Goal: Information Seeking & Learning: Learn about a topic

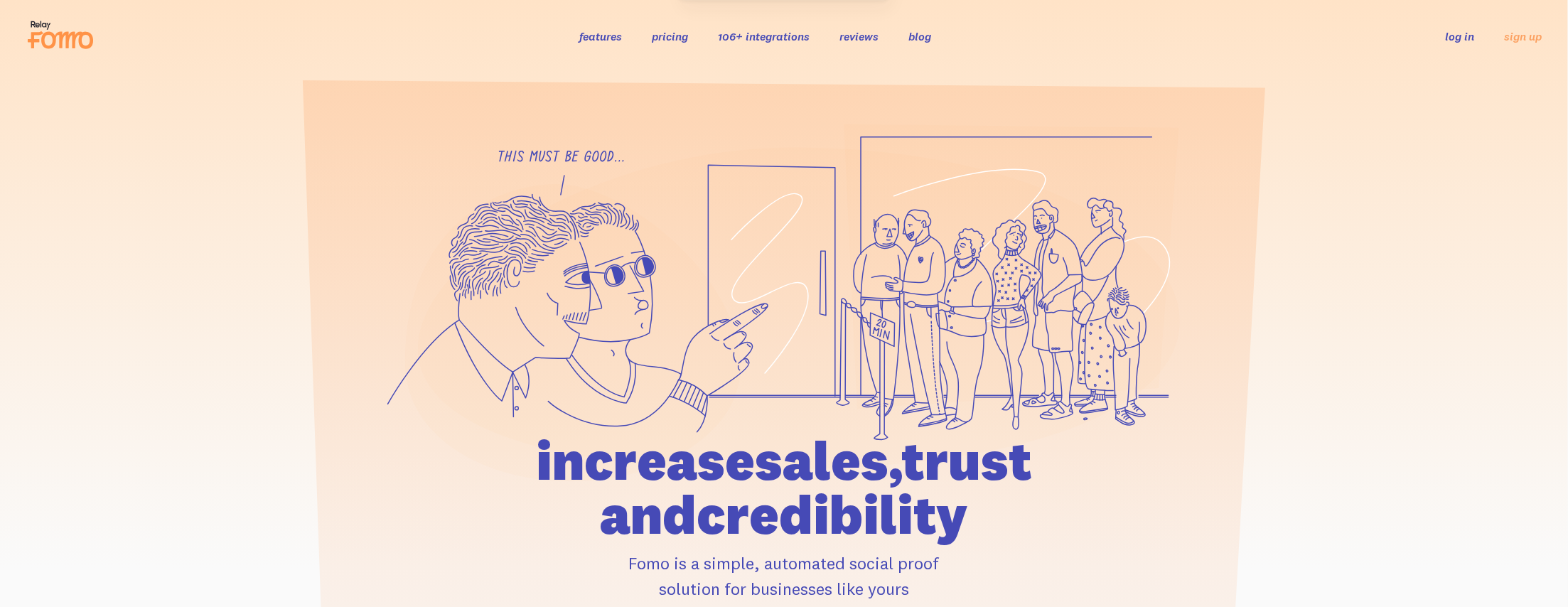
click at [1266, 418] on div at bounding box center [784, 395] width 1568 height 542
click at [1457, 25] on div "features pricing 106+ integrations reviews blog log in sign up log in sign up" at bounding box center [784, 36] width 1517 height 39
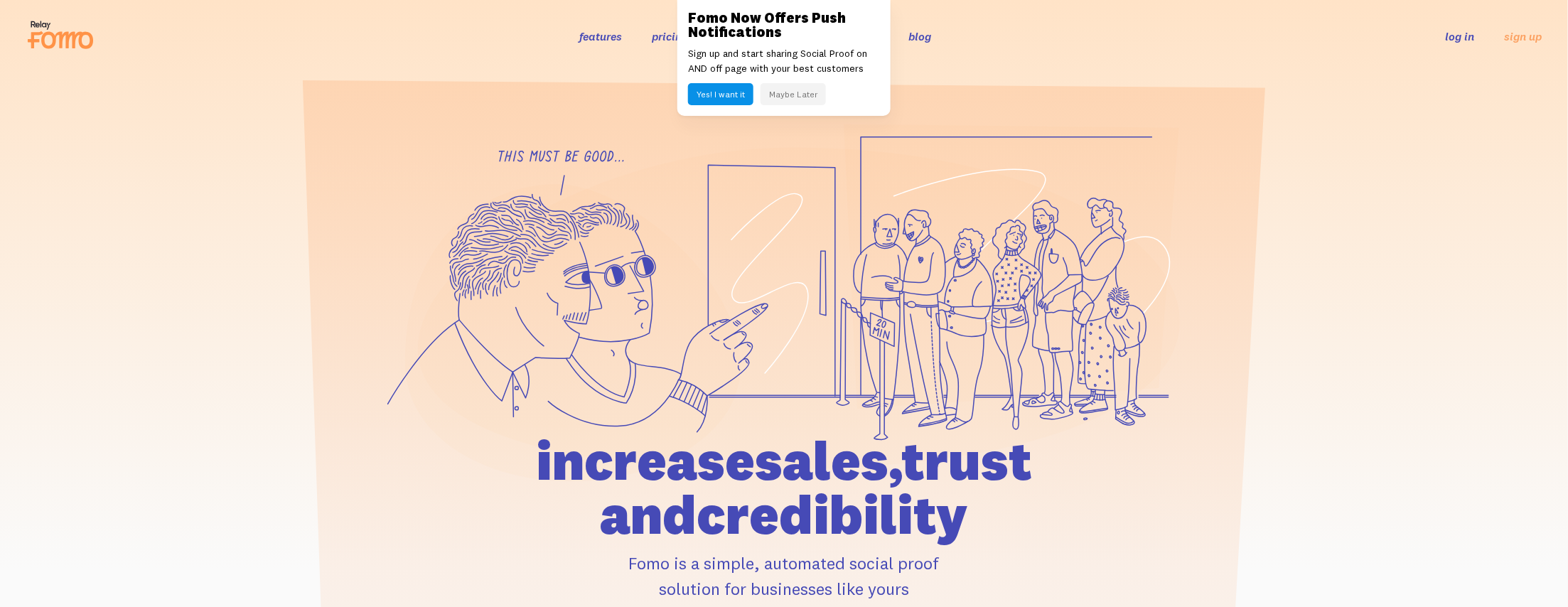
click at [1093, 471] on h1 "increase sales, trust and credibility" at bounding box center [784, 487] width 659 height 108
click at [307, 143] on div at bounding box center [784, 395] width 1568 height 542
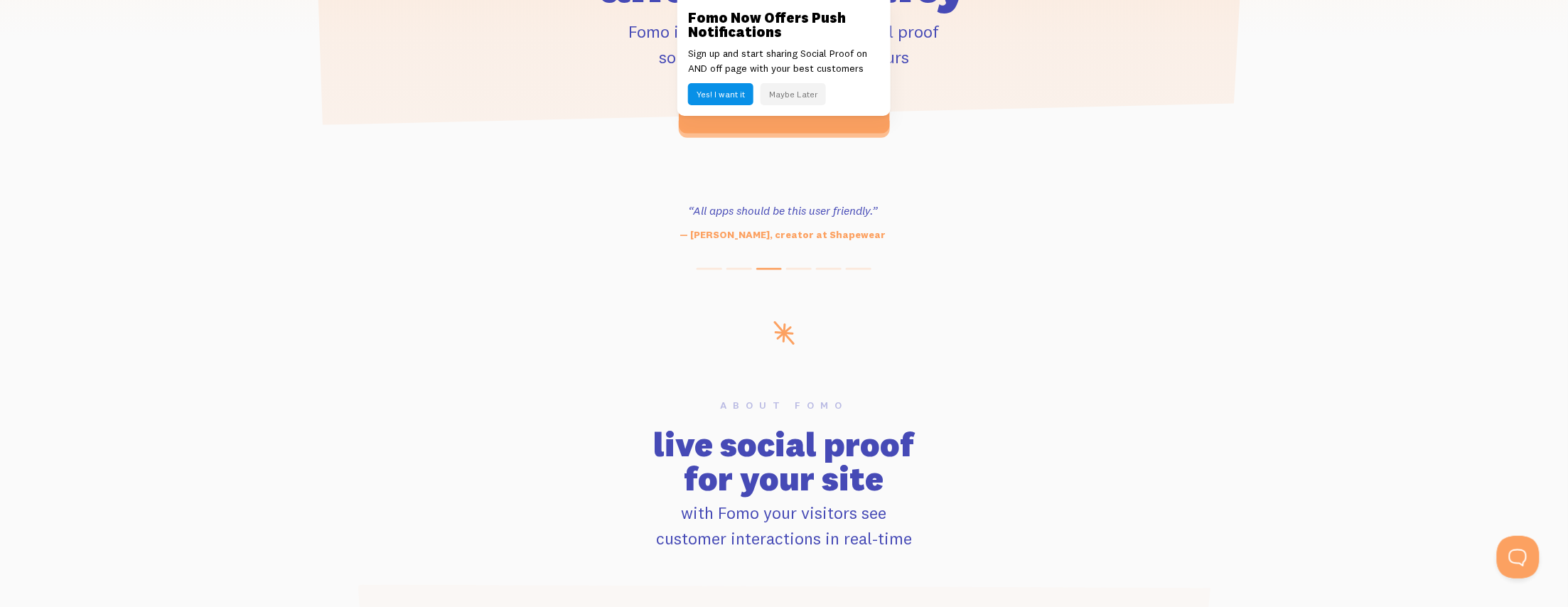
click at [1173, 410] on div "About Fomo live social proof for your site with Fomo your visitors see customer…" at bounding box center [784, 475] width 909 height 151
click at [102, 227] on div "“All apps should be this user friendly.” — Ender Legard, creator at Shapewear" at bounding box center [783, 222] width 1569 height 41
click at [245, 283] on section "“Outstanding, exceeding our expectations. We're seeing immediate results from t…" at bounding box center [784, 232] width 1568 height 179
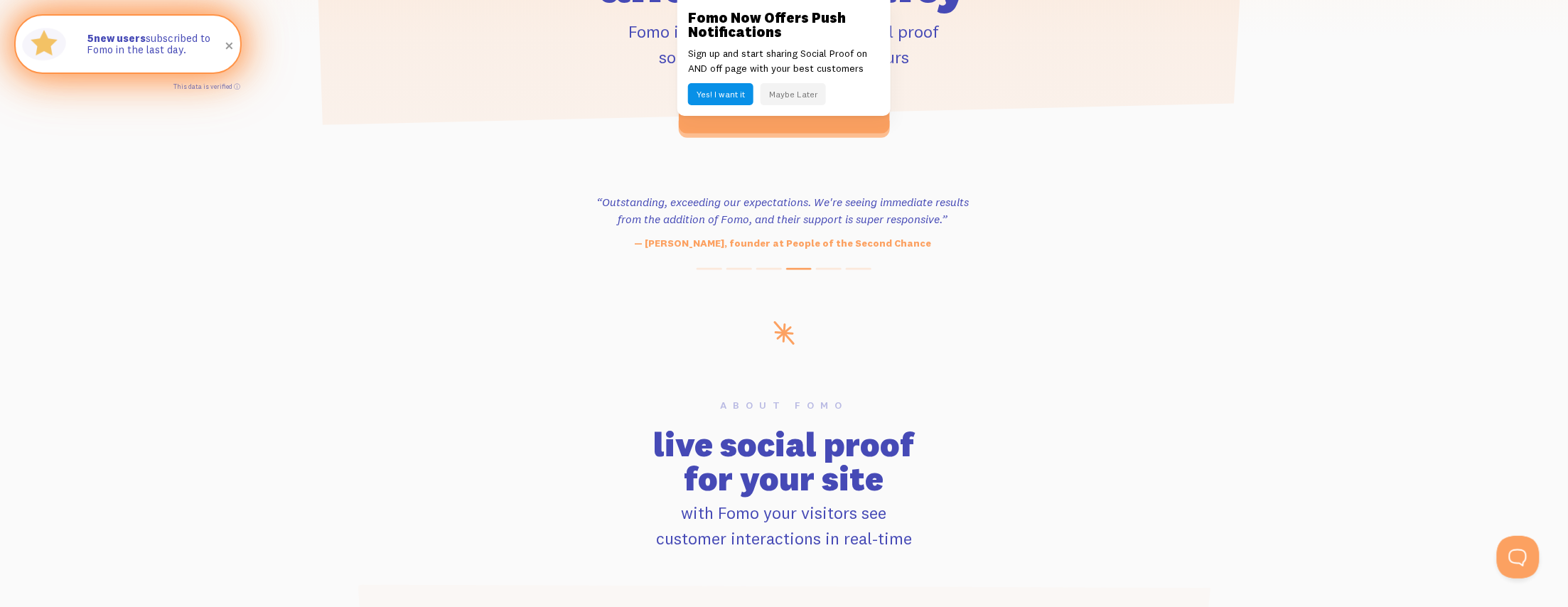
click at [31, 26] on img at bounding box center [44, 44] width 51 height 51
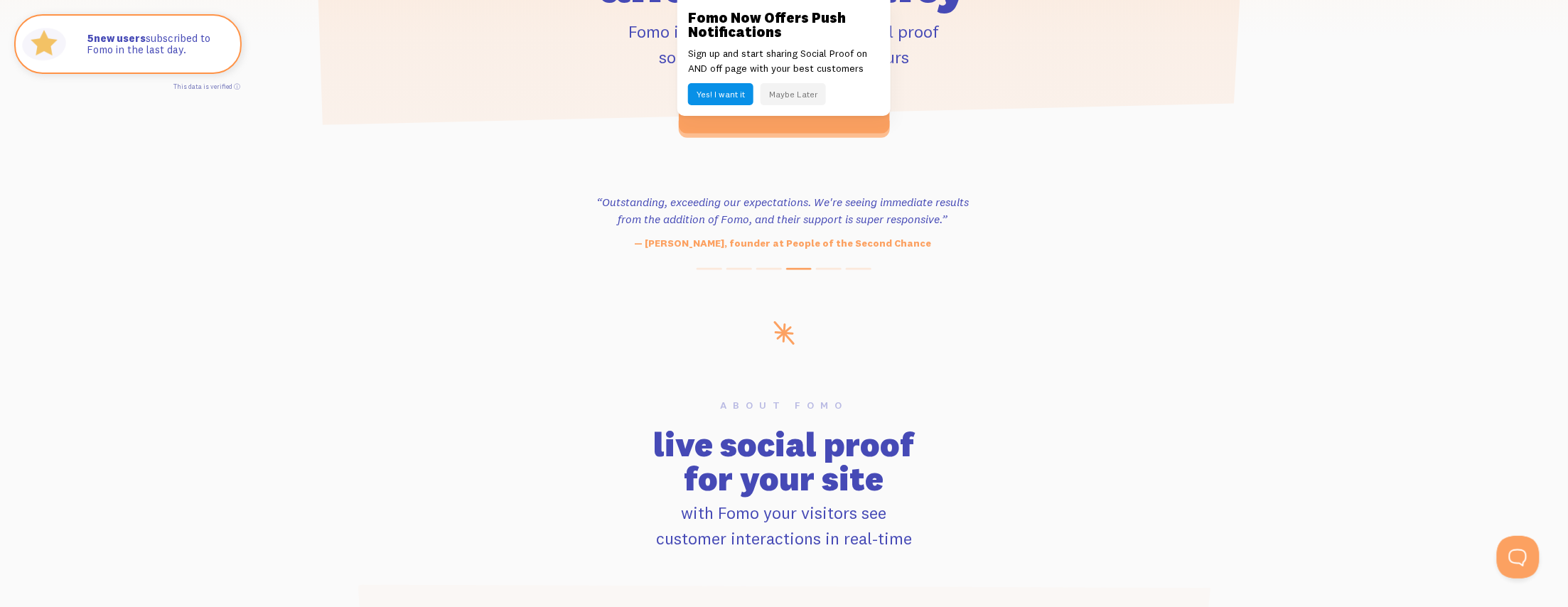
click at [267, 560] on section "About Fomo live social proof for your site with Fomo your visitors see customer…" at bounding box center [784, 594] width 1568 height 491
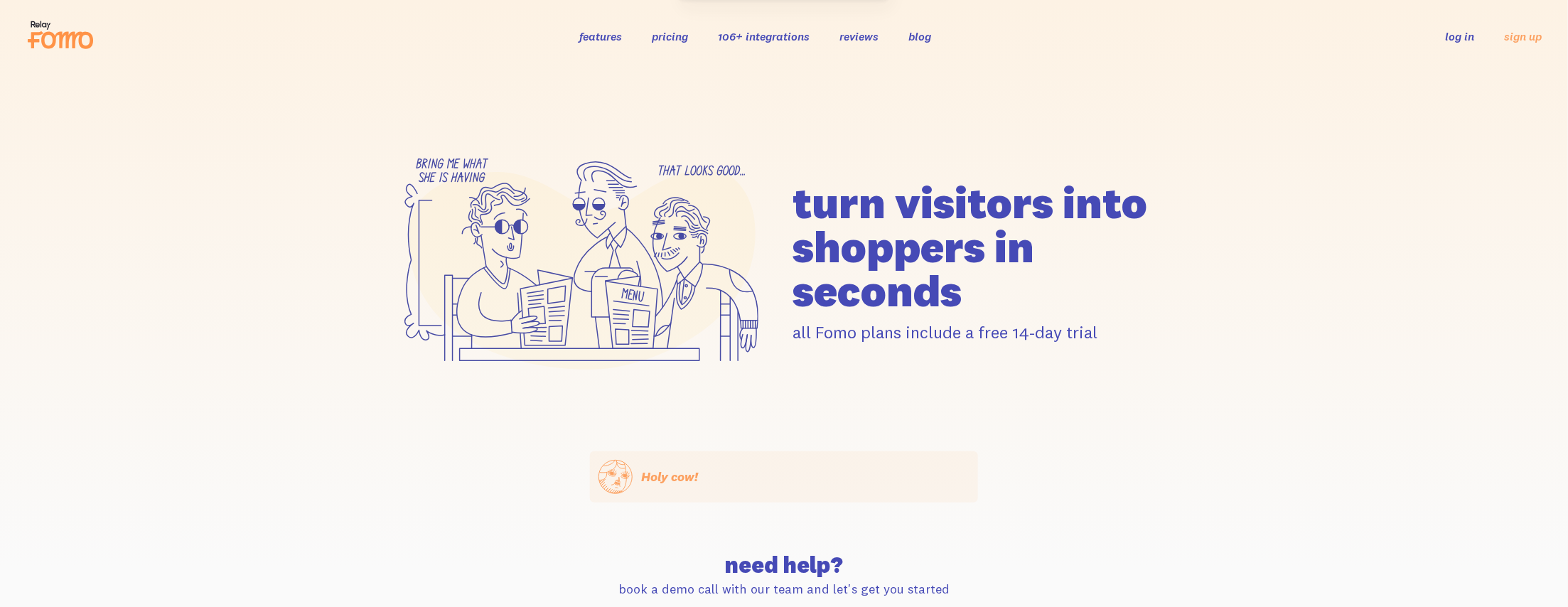
click at [308, 110] on div "turn visitors into shoppers in seconds all Fomo plans include a free 14-day tri…" at bounding box center [784, 262] width 1568 height 379
click at [941, 322] on p "all Fomo plans include a free 14-day trial" at bounding box center [986, 332] width 388 height 22
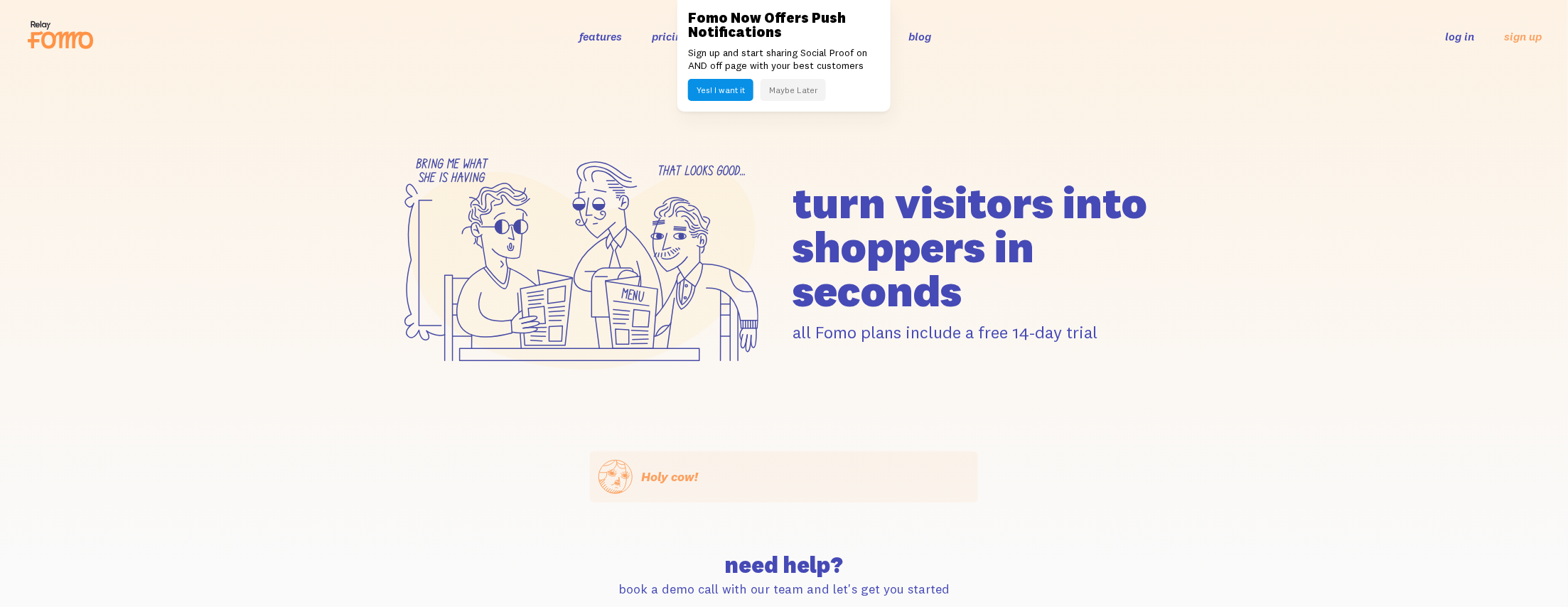
click at [686, 199] on icon at bounding box center [675, 207] width 40 height 21
click at [238, 164] on div "turn visitors into shoppers in seconds all Fomo plans include a free 14-day tri…" at bounding box center [784, 262] width 1568 height 379
click at [1, 432] on div "turn visitors into shoppers in seconds all Fomo plans include a free 14-day tri…" at bounding box center [784, 262] width 1568 height 379
click at [258, 189] on div "turn visitors into shoppers in seconds all Fomo plans include a free 14-day tri…" at bounding box center [784, 262] width 1568 height 379
click at [79, 20] on icon at bounding box center [60, 35] width 69 height 36
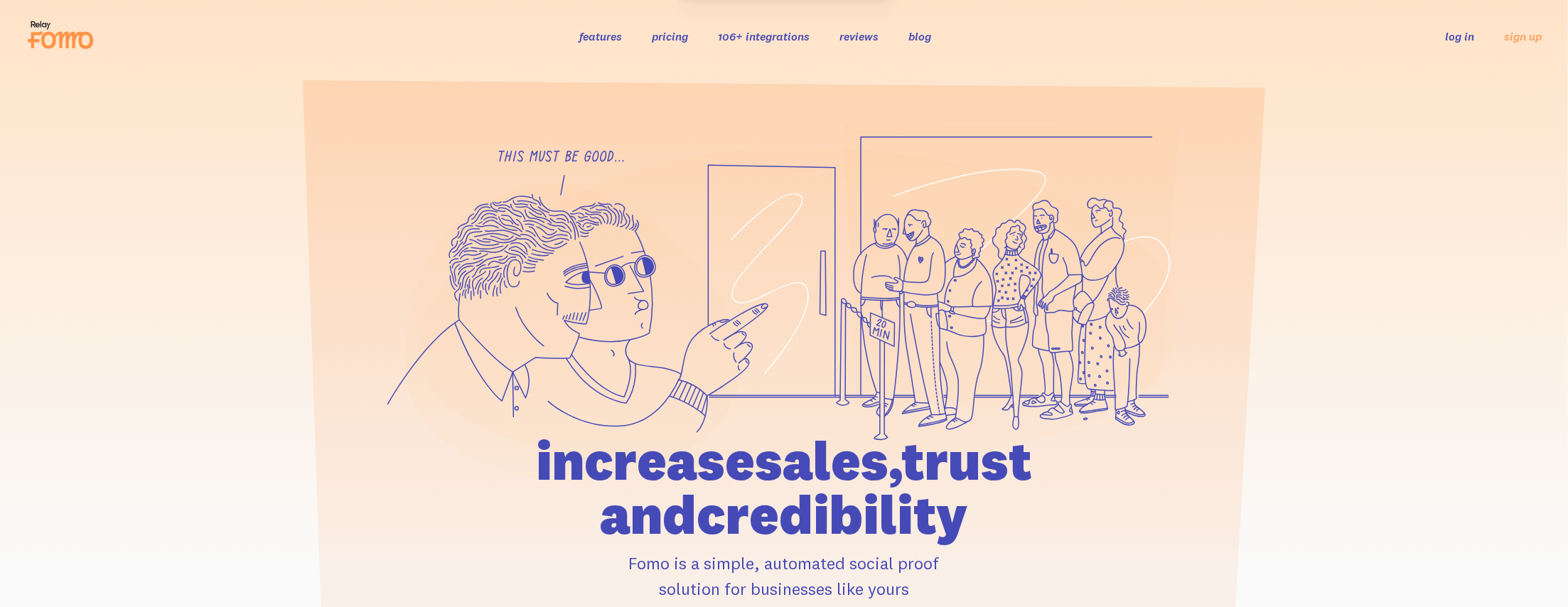
click at [425, 21] on div "features pricing 106+ integrations reviews blog log in sign up log in sign up" at bounding box center [784, 36] width 1517 height 39
click at [1046, 357] on icon at bounding box center [1012, 267] width 335 height 285
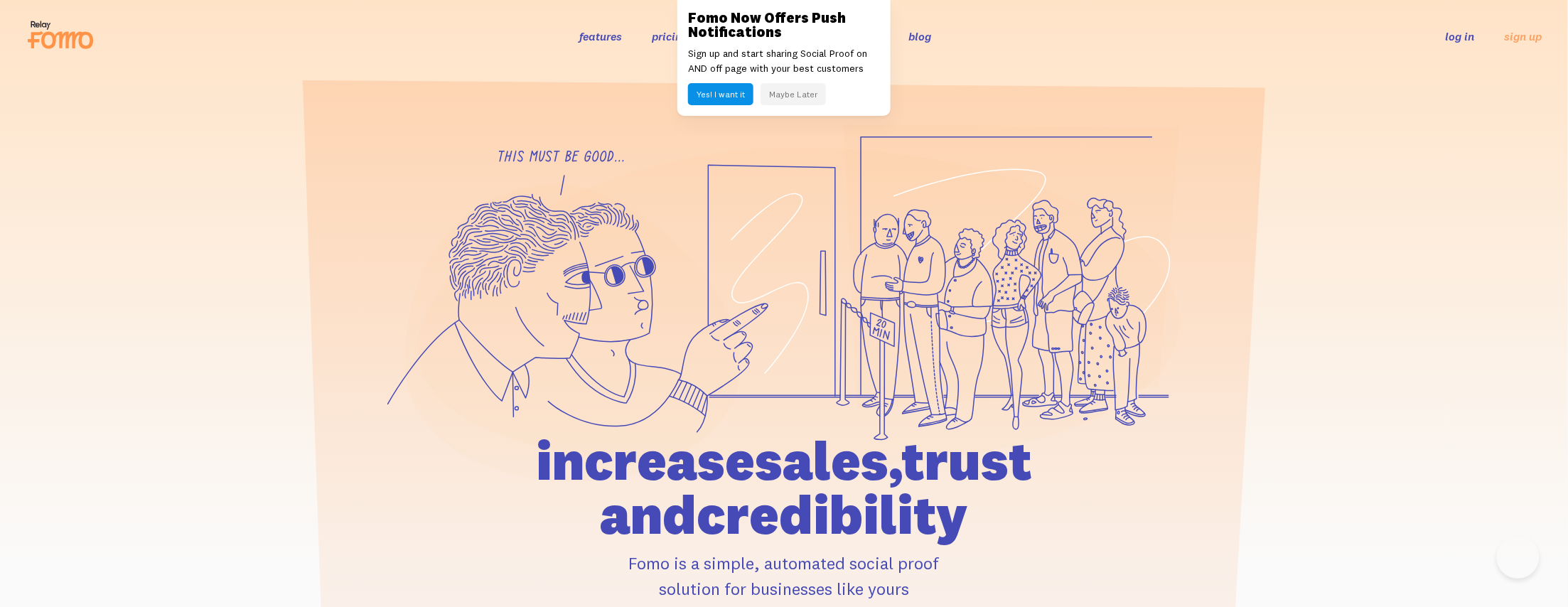
click at [1414, 336] on div at bounding box center [784, 395] width 1568 height 542
click at [1312, 85] on section at bounding box center [784, 372] width 1568 height 601
click at [1296, 322] on div at bounding box center [784, 395] width 1568 height 542
click at [278, 99] on section at bounding box center [784, 372] width 1568 height 601
click at [156, 445] on div at bounding box center [784, 395] width 1568 height 542
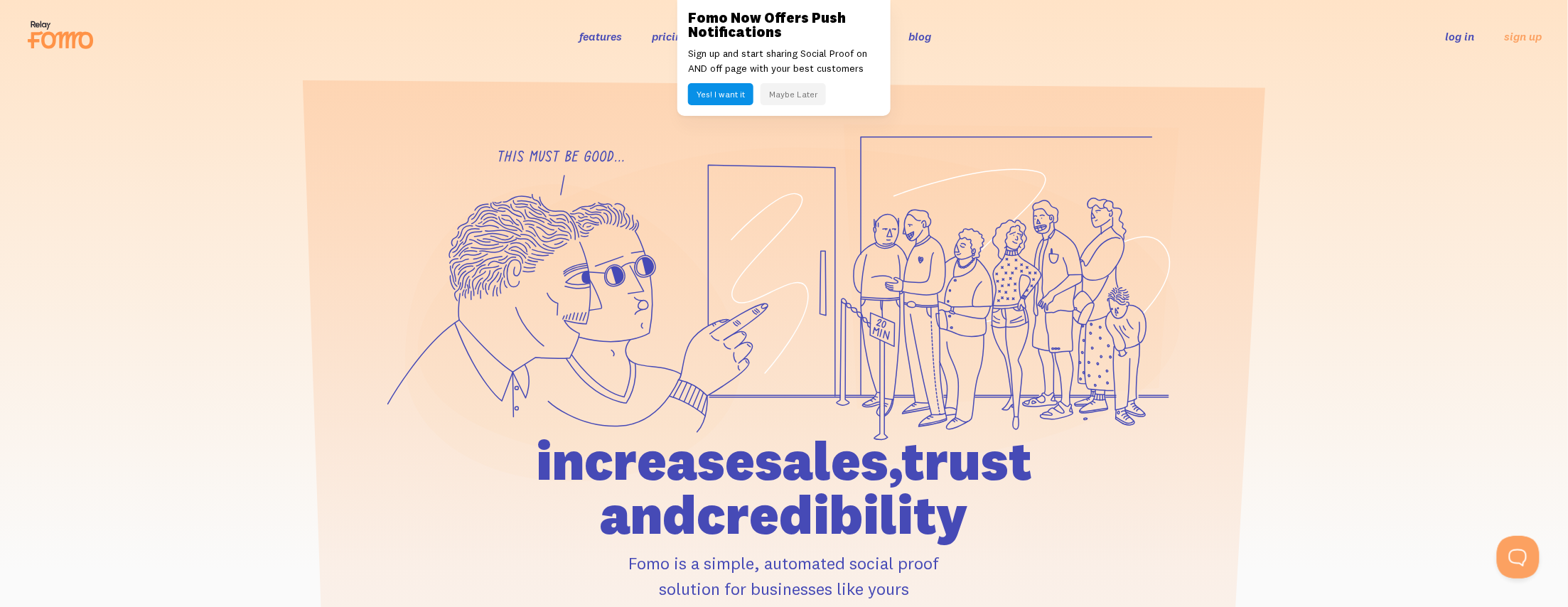
click at [455, 287] on icon at bounding box center [573, 332] width 335 height 297
click at [466, 547] on div "increase sales, trust and credibility Fomo is a simple, automated social proof …" at bounding box center [784, 549] width 659 height 232
click at [357, 61] on header "features pricing 106+ integrations reviews blog log in sign up log in sign up" at bounding box center [784, 36] width 1568 height 72
